Goal: Answer question/provide support

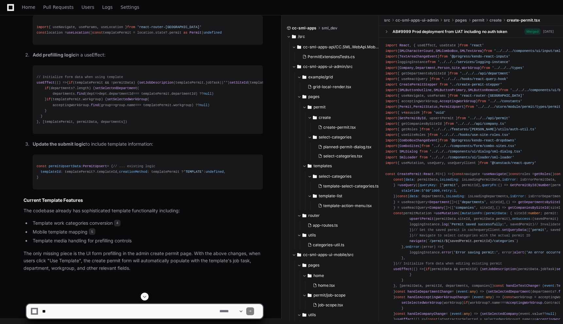
click at [152, 313] on textarea at bounding box center [129, 311] width 177 height 14
click at [166, 311] on textarea at bounding box center [129, 311] width 177 height 14
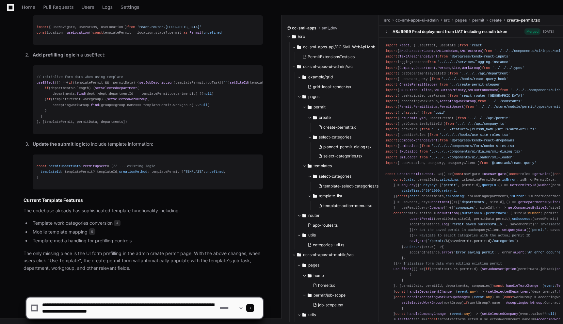
click at [128, 312] on textarea at bounding box center [129, 308] width 177 height 21
type textarea "**********"
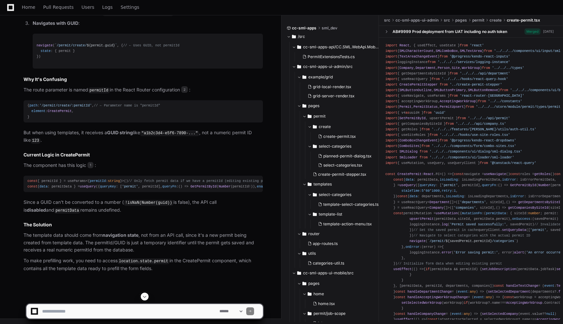
scroll to position [1591, 0]
click at [169, 127] on article "Great question! I can now trace the complete flow. When you click "Use Template…" at bounding box center [143, 96] width 239 height 351
click at [243, 128] on article "Great question! I can now trace the complete flow. When you click "Use Template…" at bounding box center [143, 96] width 239 height 351
click at [181, 312] on textarea at bounding box center [129, 311] width 177 height 14
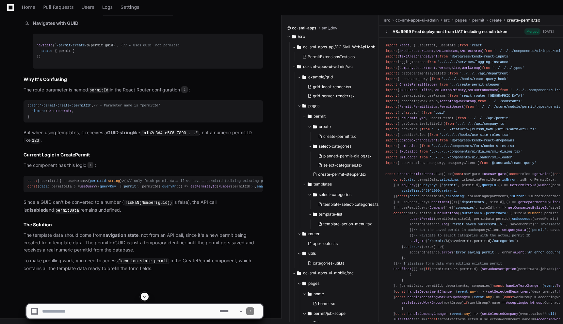
scroll to position [1407, 0]
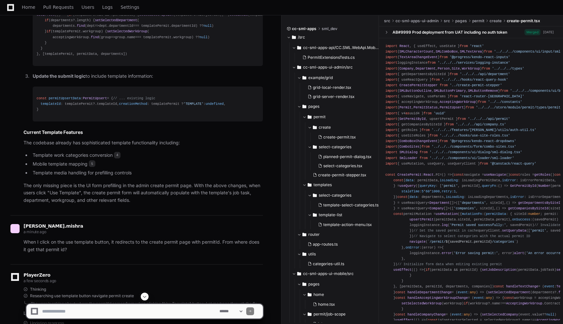
scroll to position [926, 0]
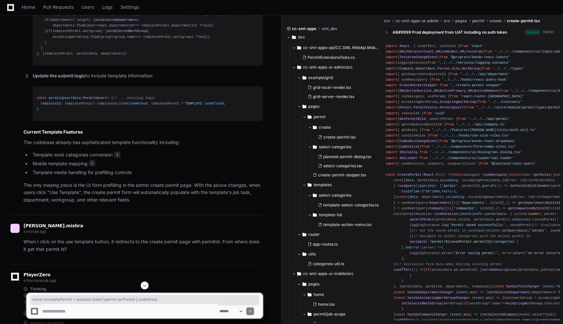
drag, startPoint x: 37, startPoint y: 52, endPoint x: 177, endPoint y: 53, distance: 140.1
copy div "const templatePermit = location. state ?. permit as Permit | undefined"
drag, startPoint x: 37, startPoint y: 54, endPoint x: 179, endPoint y: 53, distance: 142.4
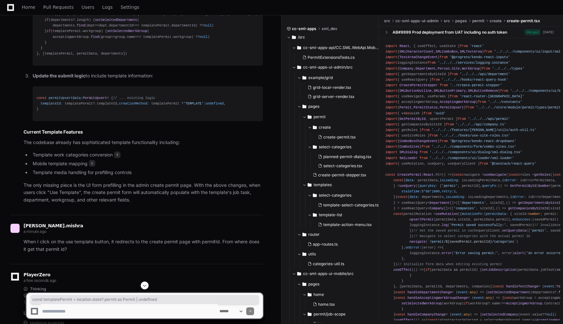
copy div "const templatePermit = location. state ?. permit as Permit | undefined"
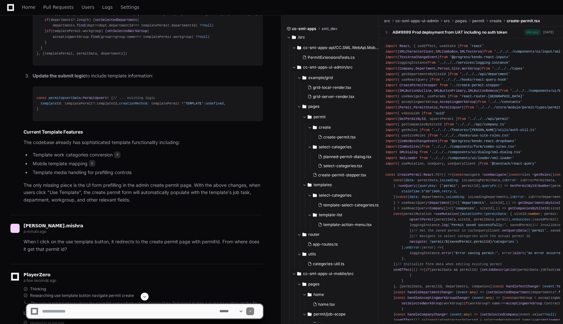
click at [66, 11] on span "// Initialize form data when using template" at bounding box center [80, 9] width 87 height 4
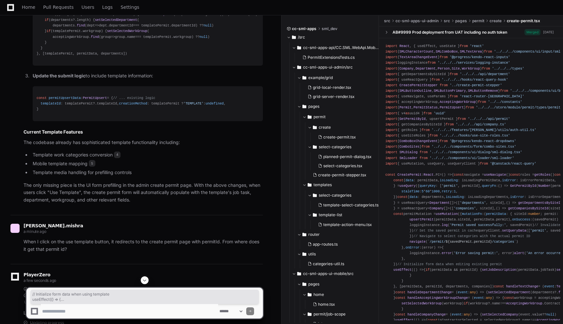
drag, startPoint x: 35, startPoint y: 98, endPoint x: 129, endPoint y: 190, distance: 131.6
click at [129, 66] on pre "// Initialize form data when using template useEffect ( () => { if (templatePer…" at bounding box center [148, 31] width 230 height 69
copy div "// Initialize form data when using template useEffect ( () => { if (templatePer…"
